Goal: Task Accomplishment & Management: Manage account settings

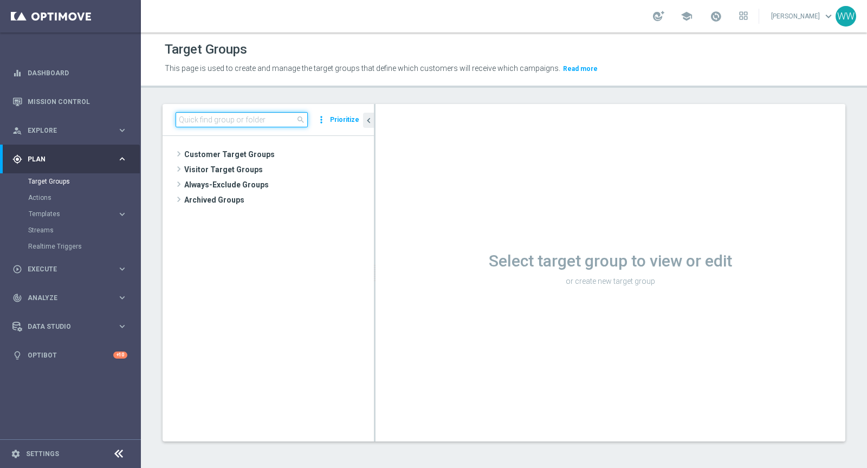
click at [259, 121] on input at bounding box center [241, 119] width 132 height 15
paste input "A_ALL_GLOB_BET_LIGA MISTRZOW pw_160925"
type input "A_ALL_GLOB_BET_LIGA MISTRZOW pw_160925"
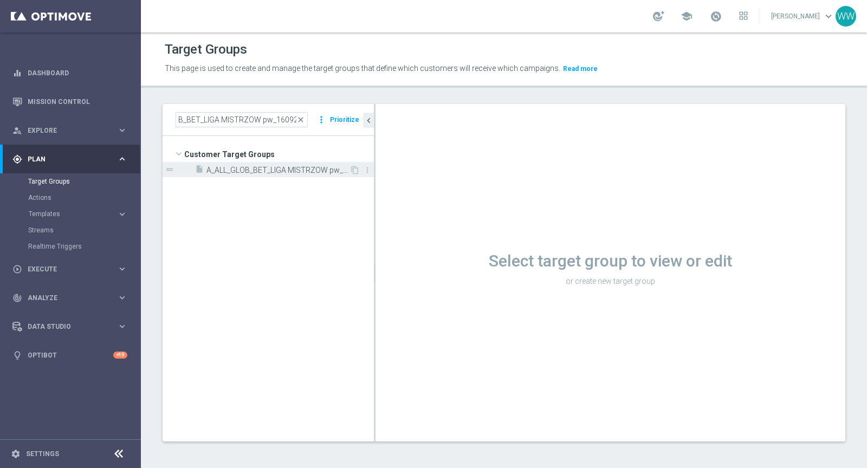
click at [259, 166] on span "A_ALL_GLOB_BET_LIGA MISTRZOW pw_160925" at bounding box center [277, 170] width 143 height 9
click at [275, 173] on span "A_ALL_GLOB_BET_LIGA MISTRZOW pw_160925" at bounding box center [289, 170] width 167 height 9
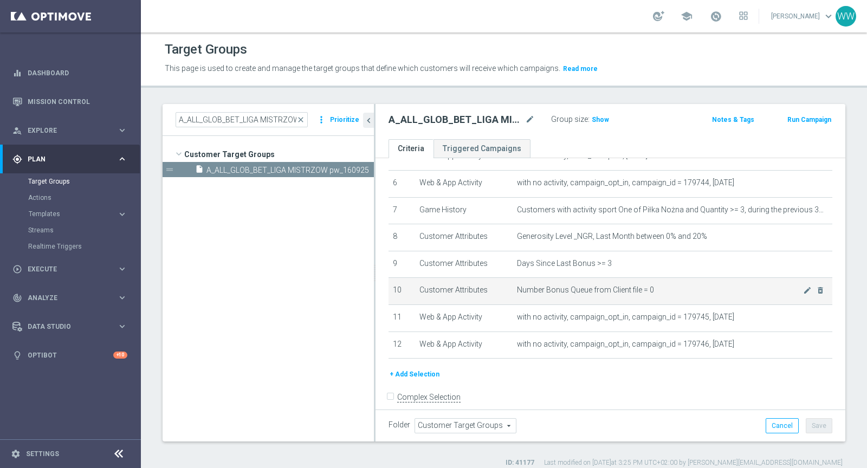
scroll to position [167, 0]
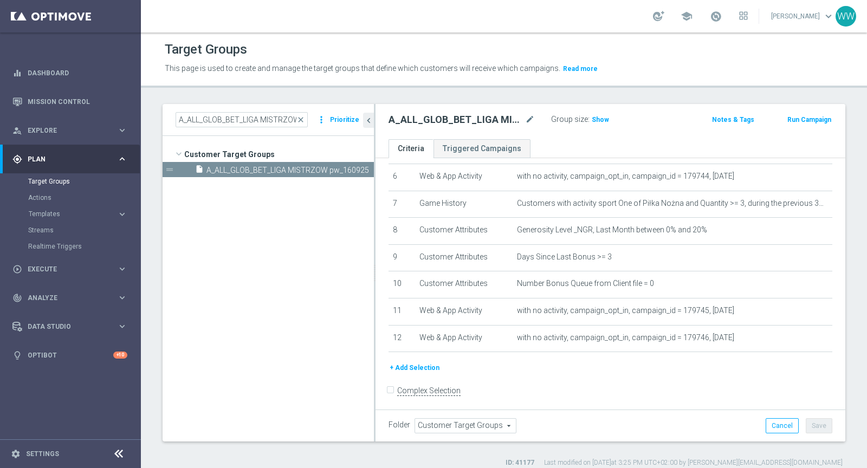
click at [413, 366] on button "+ Add Selection" at bounding box center [414, 368] width 52 height 12
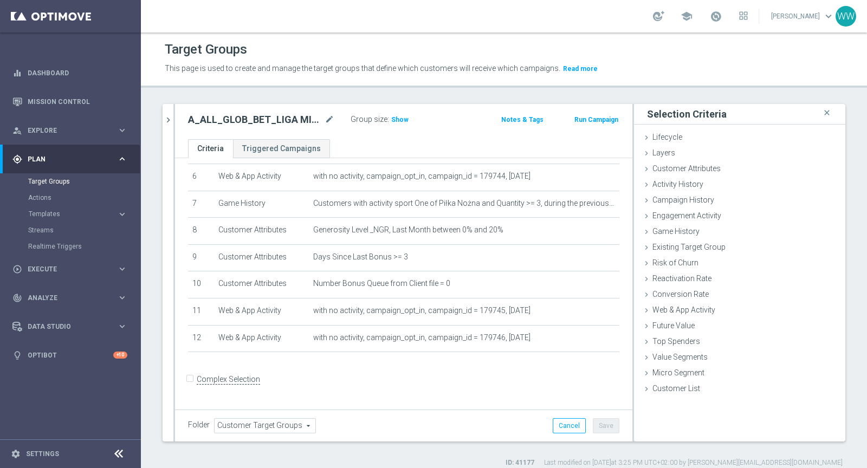
scroll to position [156, 0]
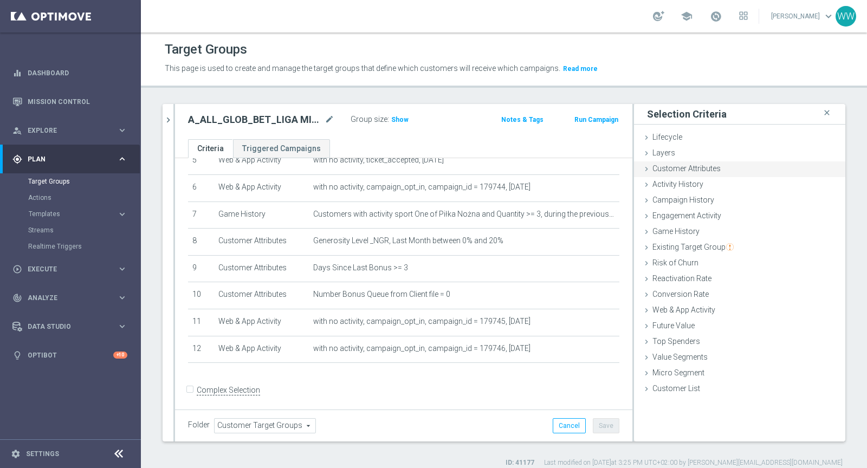
click at [678, 172] on span "Customer Attributes" at bounding box center [686, 168] width 68 height 9
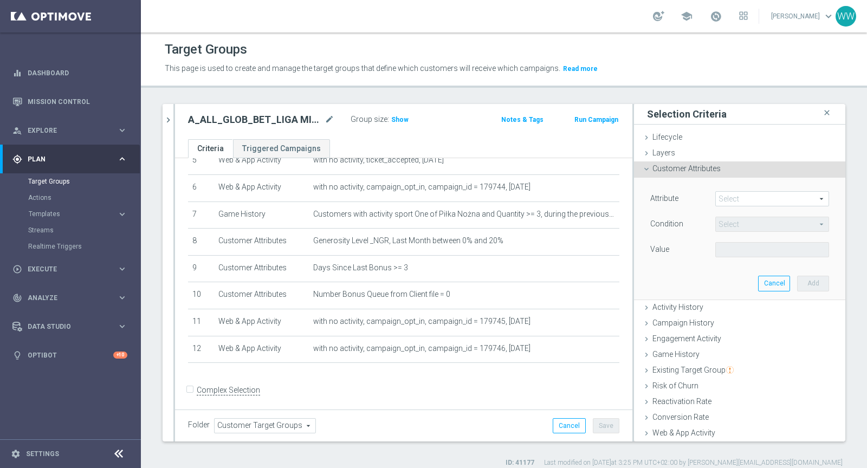
click at [726, 194] on span at bounding box center [772, 199] width 113 height 14
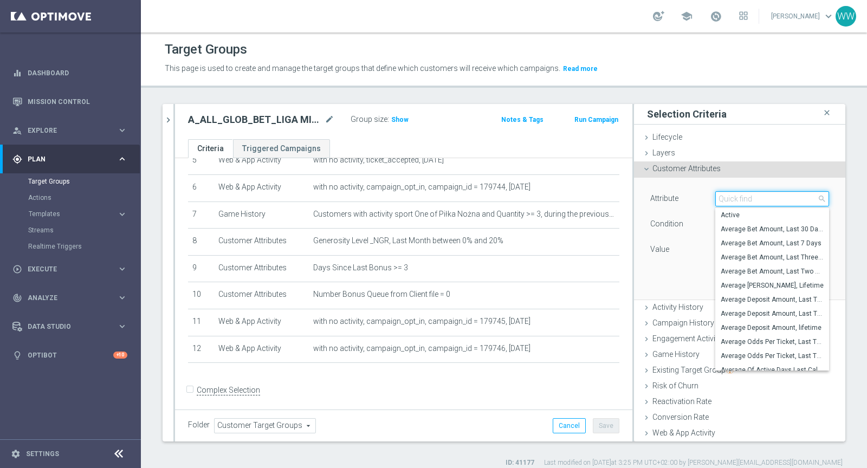
click at [726, 194] on input "search" at bounding box center [772, 198] width 114 height 15
type input "l"
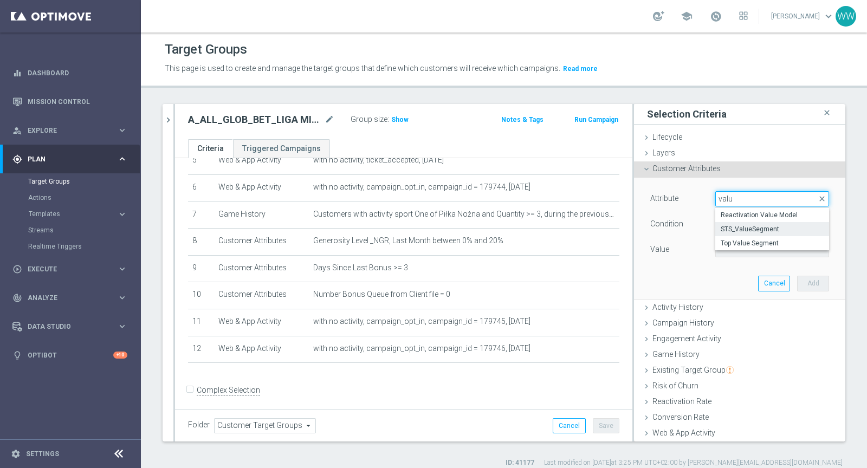
type input "valu"
click at [757, 227] on span "STS_ValueSegment" at bounding box center [771, 229] width 103 height 9
type input "STS_ValueSegment"
type input "Equals"
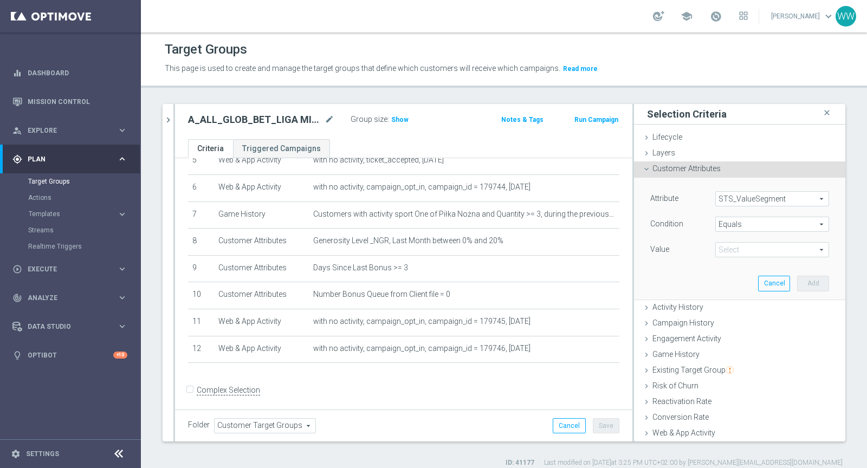
click at [713, 264] on div "Attribute STS_ValueSegment STS_ValueSegment arrow_drop_down search Condition Eq…" at bounding box center [739, 238] width 195 height 121
click at [722, 257] on div "Value Select arrow_drop_down search" at bounding box center [739, 250] width 195 height 17
click at [724, 253] on span at bounding box center [772, 250] width 113 height 14
click at [736, 203] on span "STS_ValueSegment" at bounding box center [772, 199] width 113 height 14
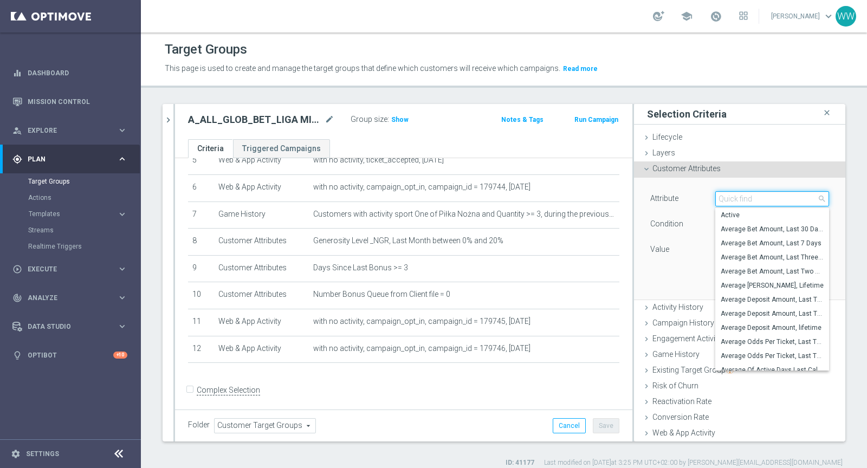
click at [736, 203] on input "search" at bounding box center [772, 198] width 114 height 15
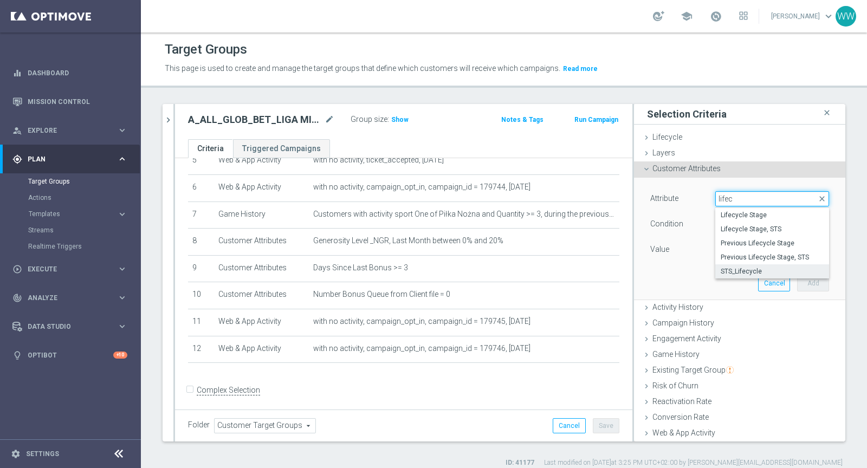
type input "lifec"
click at [748, 269] on span "STS_Lifecycle" at bounding box center [771, 271] width 103 height 9
type input "STS_Lifecycle"
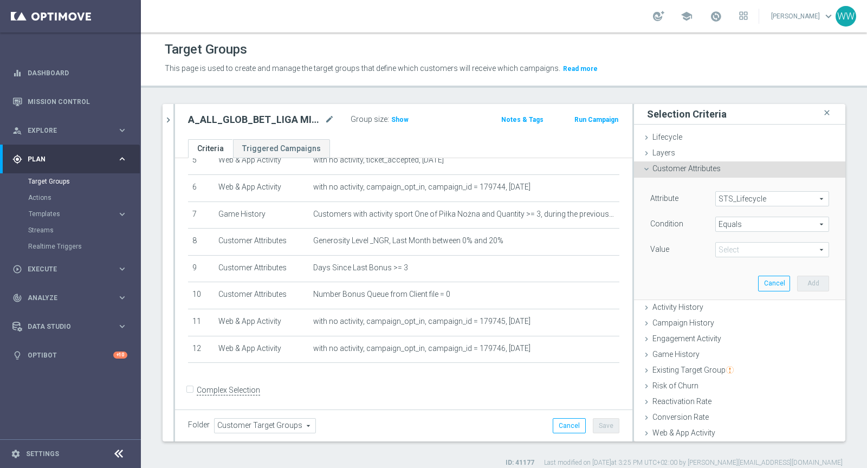
click at [734, 251] on span at bounding box center [772, 250] width 113 height 14
click at [731, 264] on span "Active" at bounding box center [771, 266] width 103 height 9
type input "Active"
click at [808, 280] on button "Add" at bounding box center [813, 283] width 32 height 15
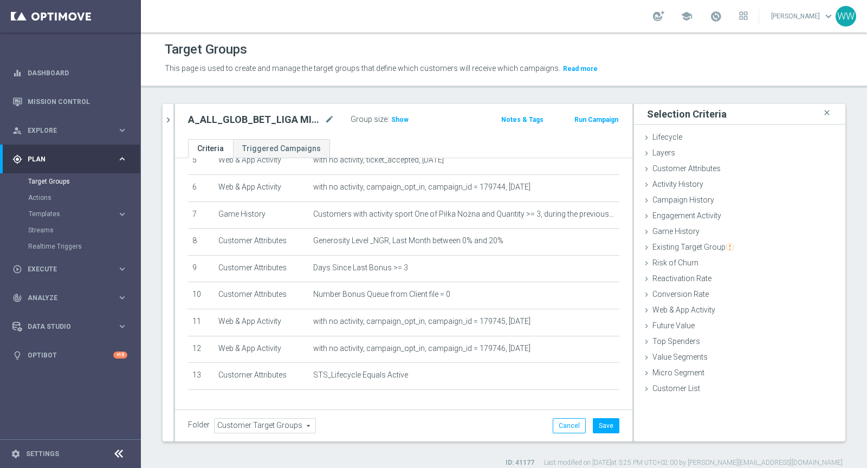
click at [406, 118] on div "Group size : Show" at bounding box center [404, 118] width 108 height 13
click at [400, 119] on span "Show" at bounding box center [399, 120] width 17 height 8
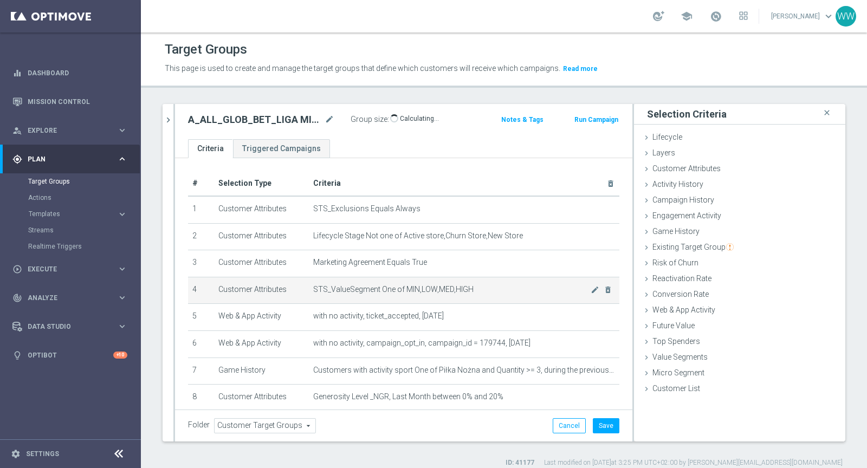
scroll to position [17, 0]
